Goal: Find contact information: Find contact information

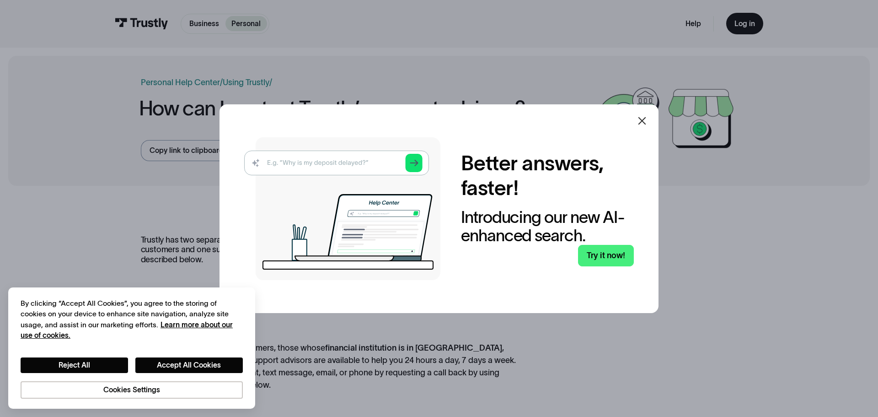
click at [645, 115] on icon at bounding box center [642, 120] width 11 height 11
